Goal: Task Accomplishment & Management: Use online tool/utility

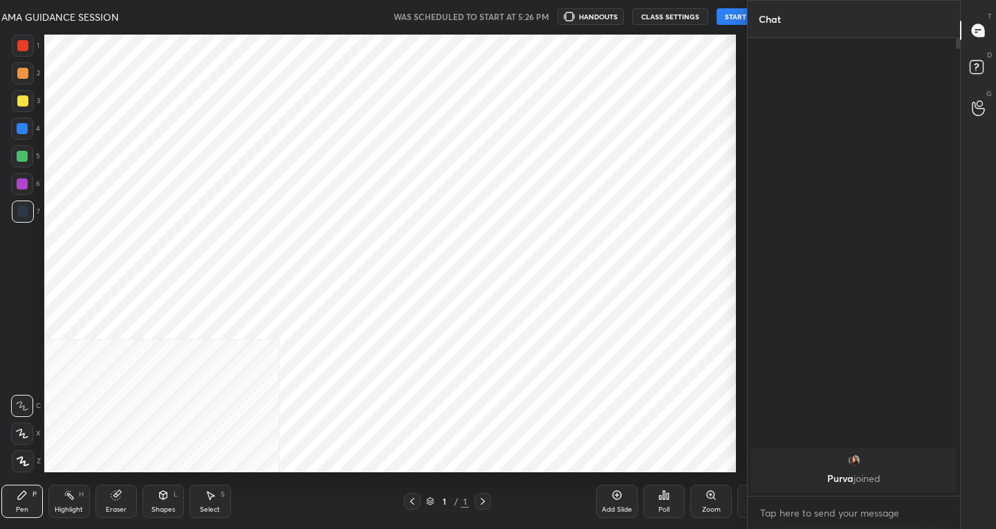
scroll to position [68708, 68457]
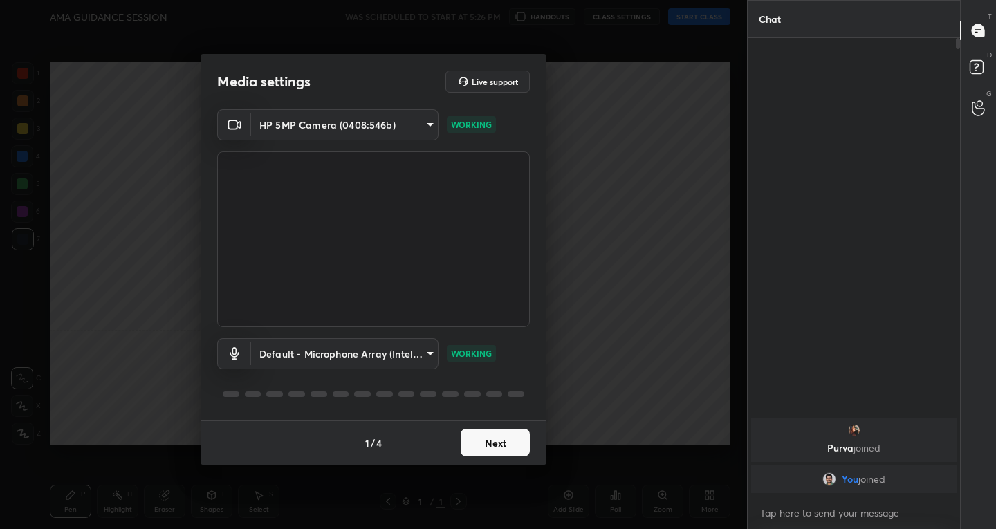
click at [500, 438] on button "Next" at bounding box center [495, 443] width 69 height 28
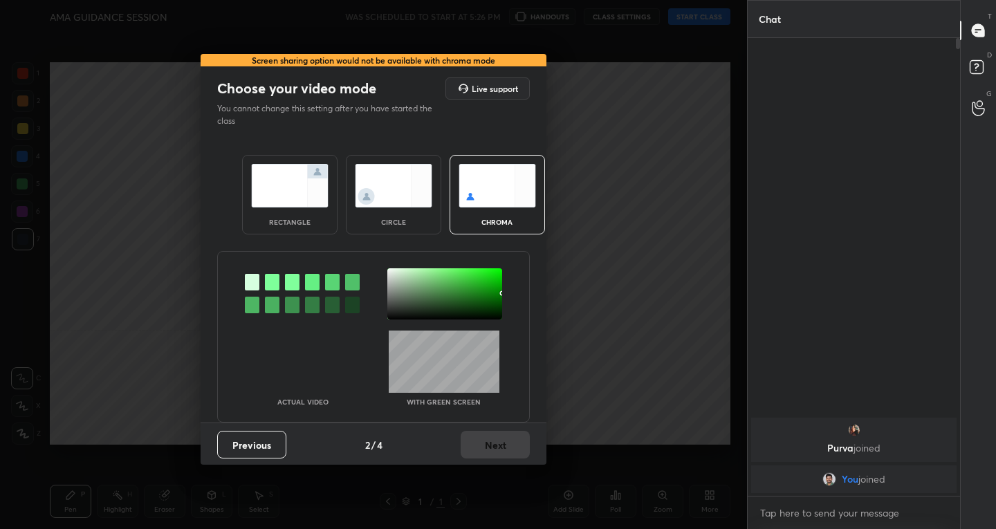
click at [315, 223] on div "rectangle" at bounding box center [289, 195] width 95 height 80
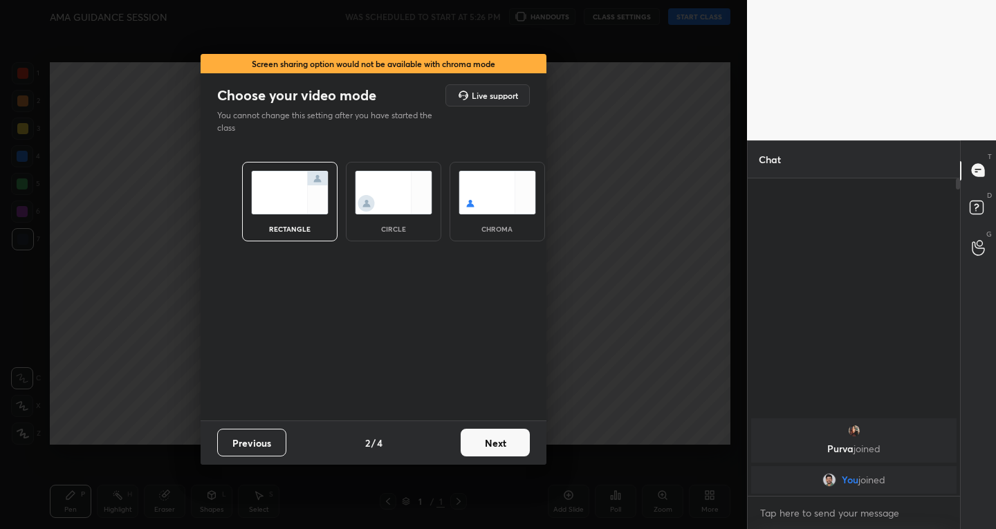
scroll to position [5, 5]
click at [481, 447] on button "Next" at bounding box center [495, 443] width 69 height 28
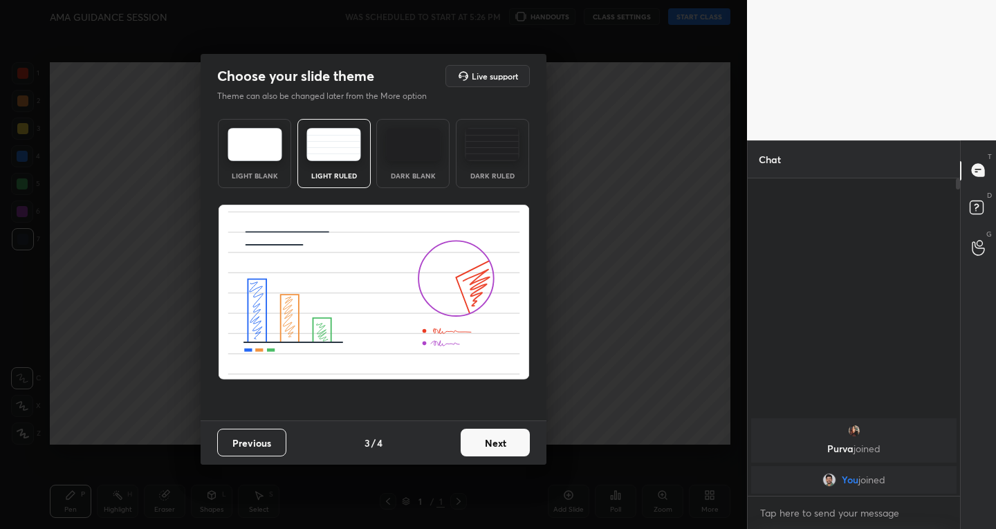
click at [506, 446] on button "Next" at bounding box center [495, 443] width 69 height 28
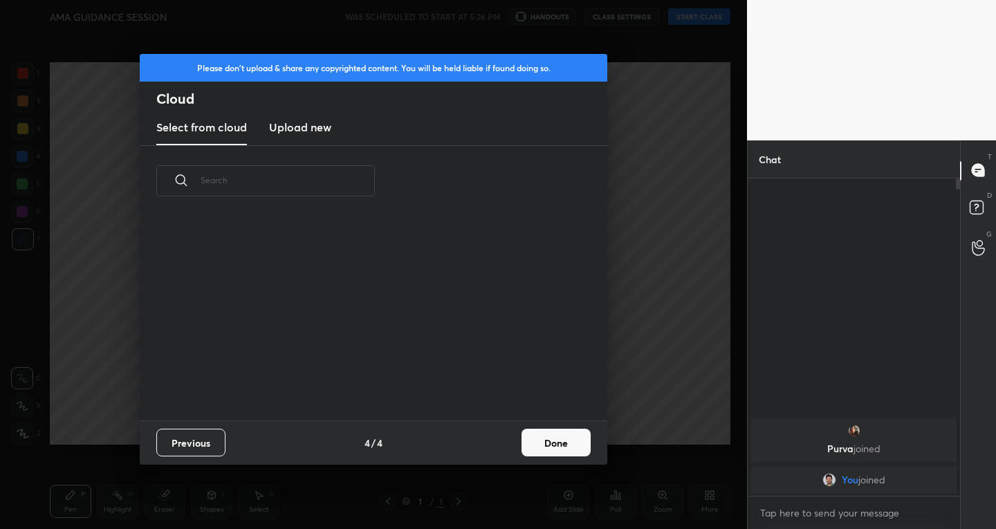
scroll to position [204, 444]
click at [557, 443] on button "Done" at bounding box center [555, 443] width 69 height 28
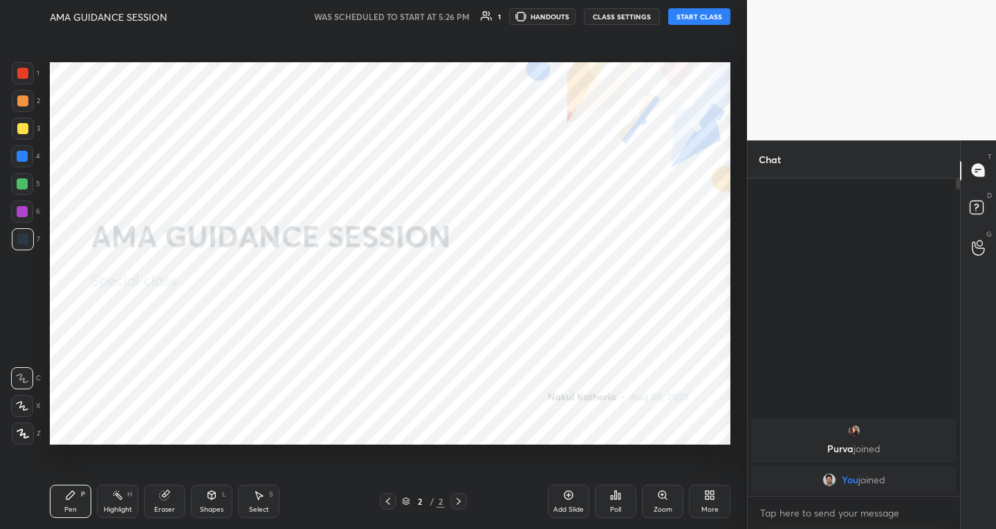
click at [697, 19] on button "START CLASS" at bounding box center [699, 16] width 62 height 17
click at [573, 12] on span "mute" at bounding box center [562, 17] width 19 height 10
click at [20, 436] on icon at bounding box center [22, 433] width 11 height 8
click at [209, 492] on icon at bounding box center [211, 495] width 11 height 11
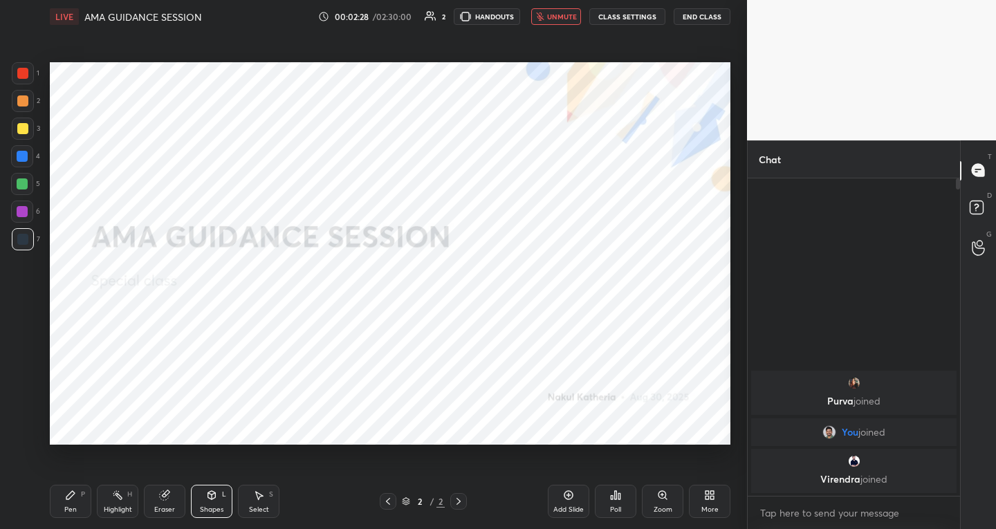
click at [559, 20] on span "unmute" at bounding box center [562, 17] width 30 height 10
click at [565, 12] on span "mute" at bounding box center [562, 17] width 19 height 10
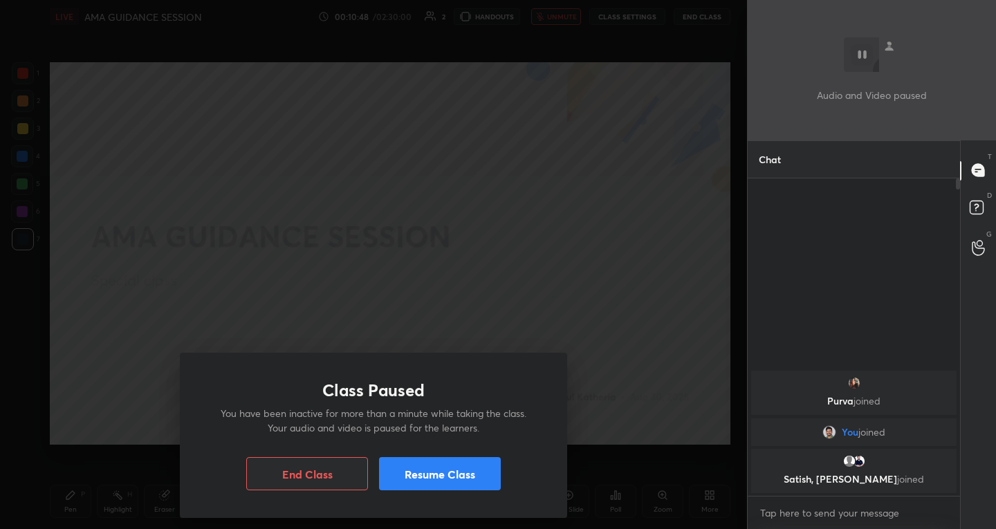
click at [409, 470] on button "Resume Class" at bounding box center [440, 473] width 122 height 33
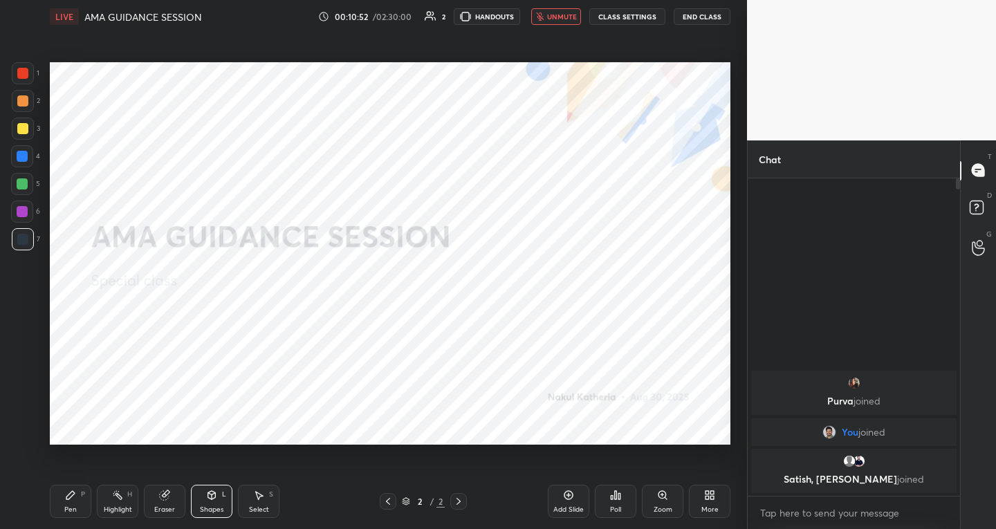
click at [543, 10] on button "unmute" at bounding box center [556, 16] width 50 height 17
click at [543, 10] on button "mute" at bounding box center [556, 16] width 50 height 17
click at [691, 14] on button "End Class" at bounding box center [702, 16] width 57 height 17
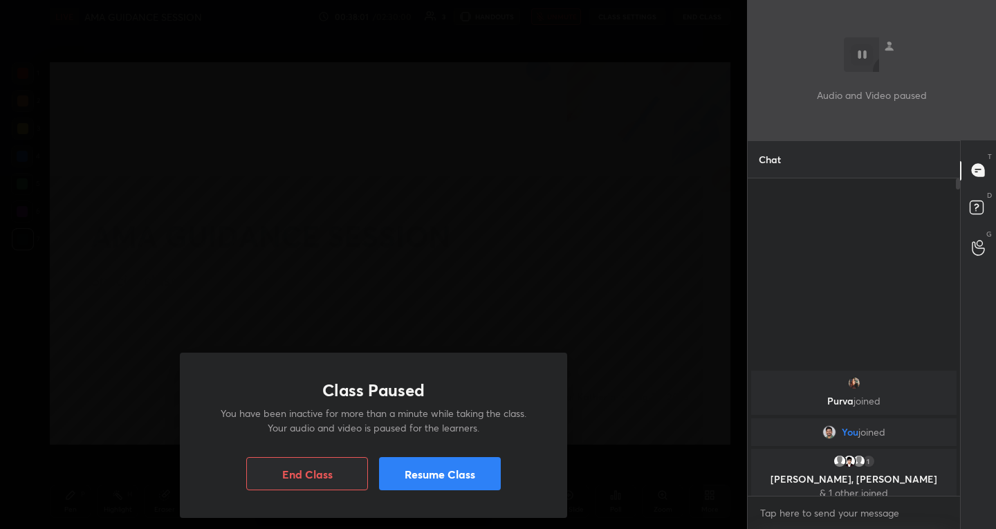
scroll to position [5, 5]
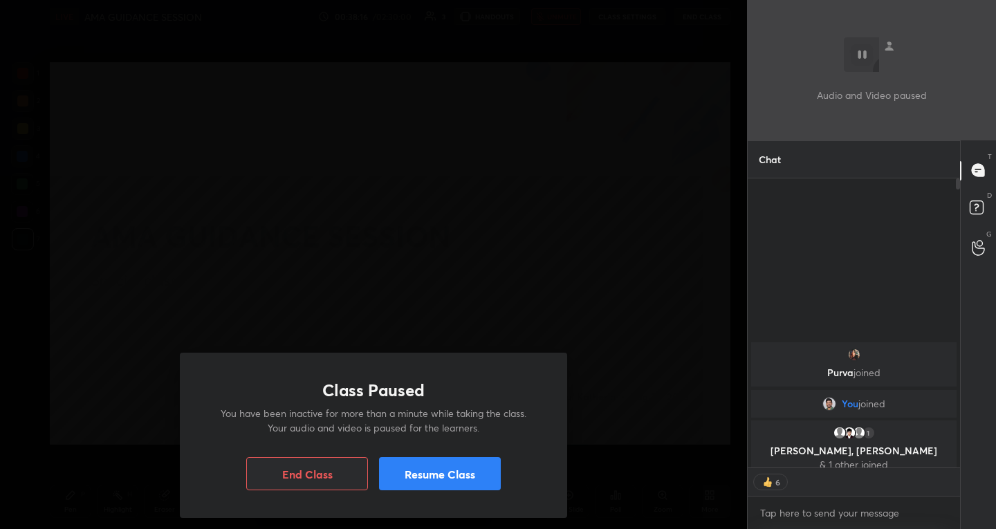
type textarea "x"
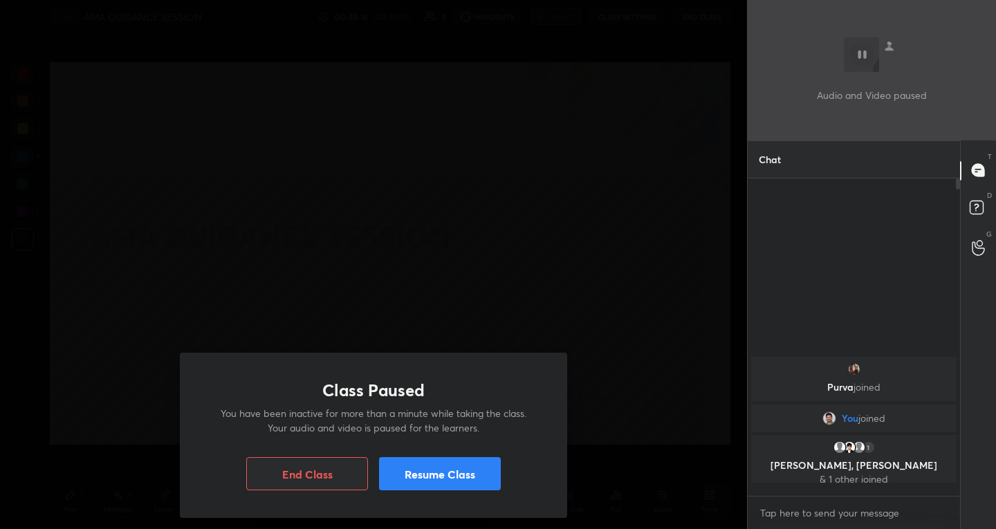
scroll to position [313, 208]
